Goal: Submit feedback/report problem

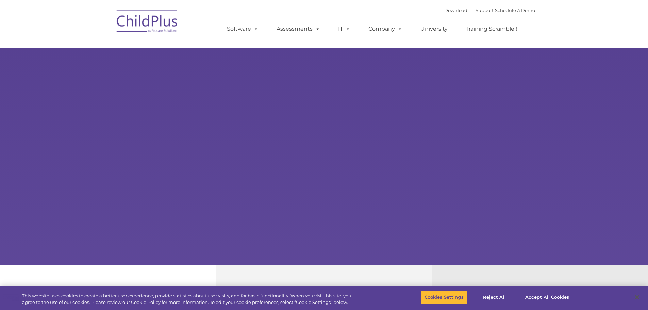
select select "MEDIUM"
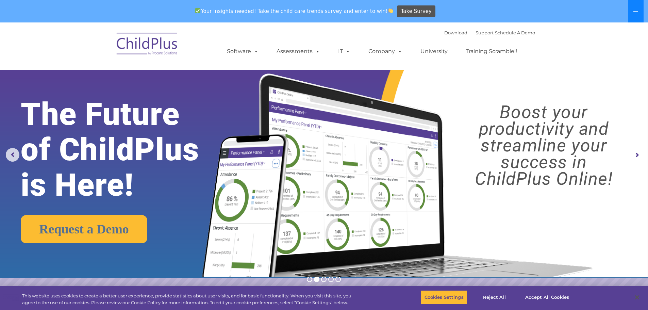
click at [637, 7] on button at bounding box center [636, 11] width 16 height 22
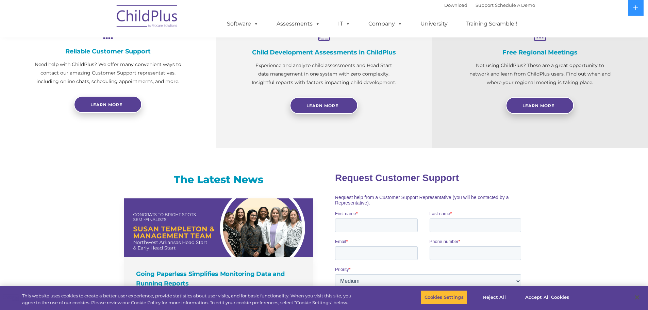
scroll to position [283, 0]
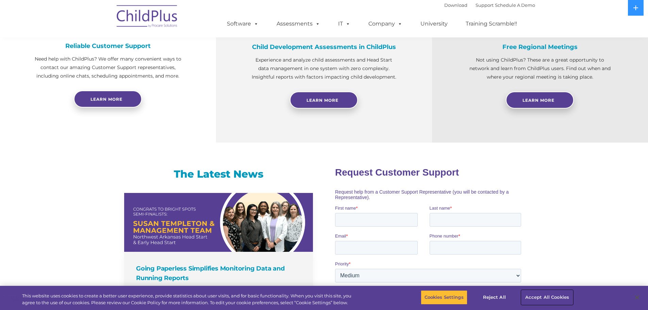
click at [538, 295] on button "Accept All Cookies" at bounding box center [546, 297] width 51 height 14
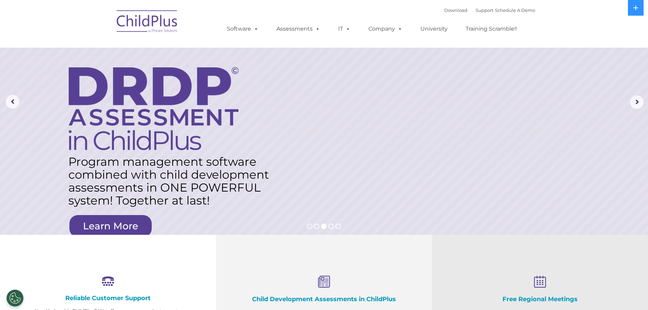
scroll to position [0, 0]
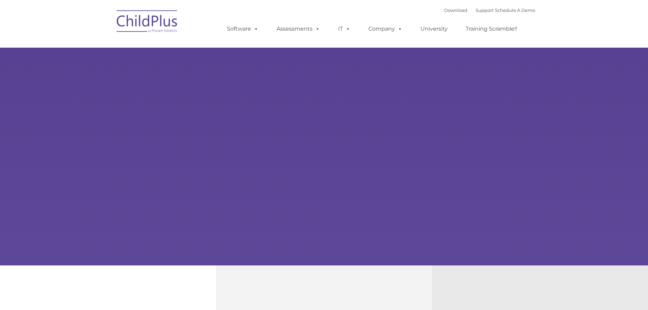
type input ""
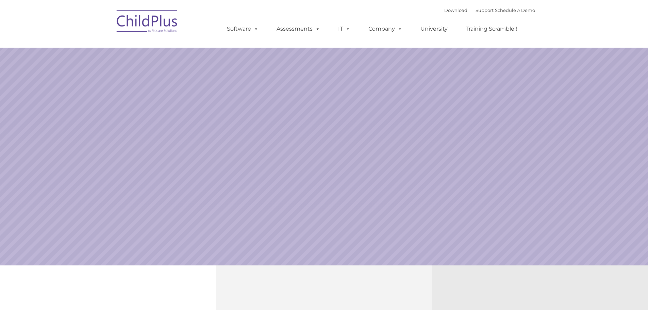
select select "MEDIUM"
